Goal: Transaction & Acquisition: Purchase product/service

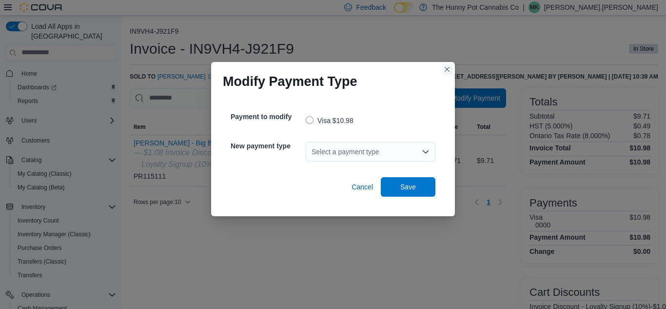
click at [443, 71] on button "Closes this modal window" at bounding box center [448, 69] width 12 height 12
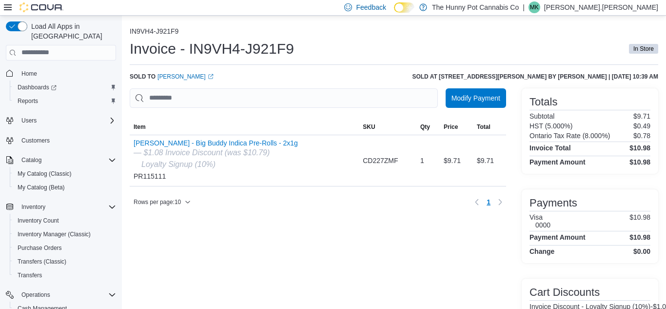
click at [418, 58] on div "Invoice - IN9VH4-J921F9 In Store" at bounding box center [394, 52] width 529 height 26
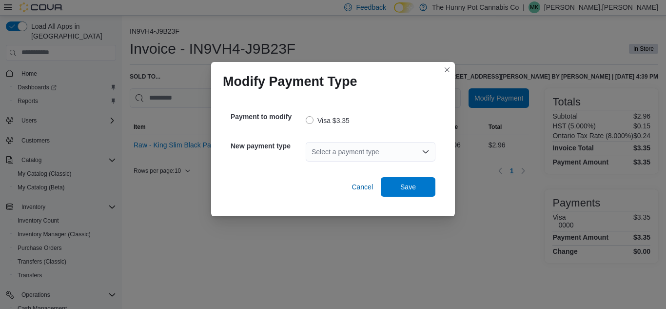
click at [360, 149] on div "Select a payment type" at bounding box center [371, 152] width 130 height 20
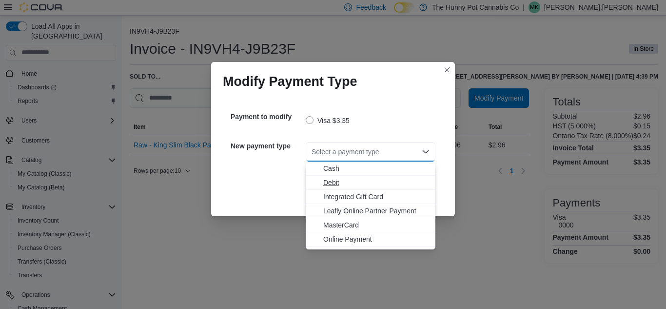
click at [336, 185] on span "Debit" at bounding box center [376, 183] width 106 height 10
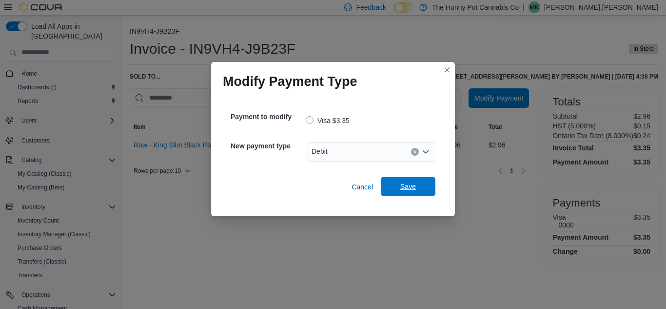
click at [415, 187] on span "Save" at bounding box center [409, 186] width 16 height 10
